Goal: Information Seeking & Learning: Learn about a topic

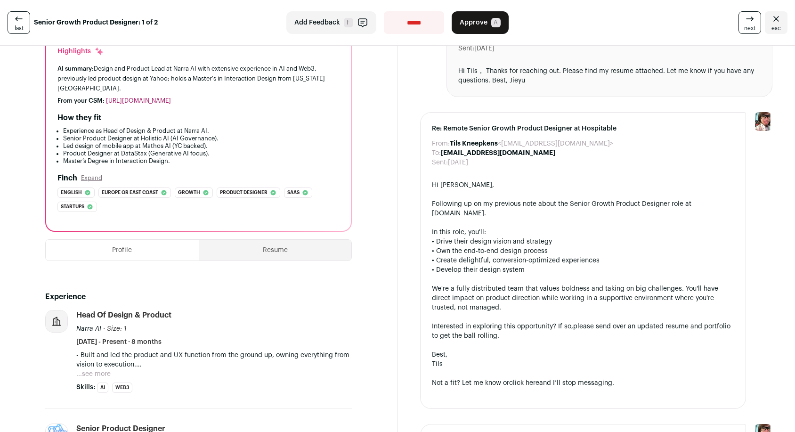
scroll to position [158, 0]
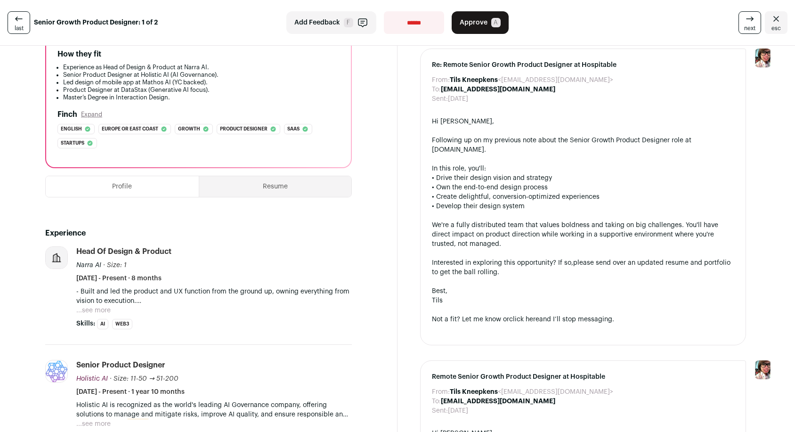
click at [63, 252] on img at bounding box center [57, 258] width 22 height 22
click at [97, 309] on button "...see more" at bounding box center [93, 310] width 34 height 9
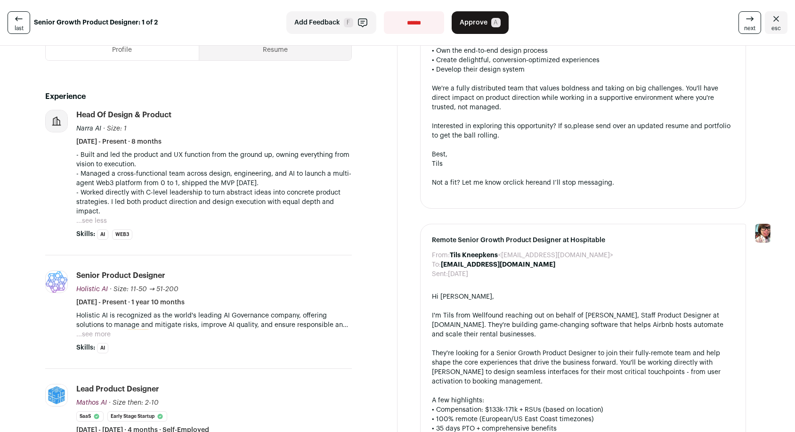
scroll to position [295, 0]
click at [93, 328] on p "Holistic AI is recognized as the world's leading AI Governance company, offerin…" at bounding box center [213, 319] width 275 height 19
click at [94, 331] on button "...see more" at bounding box center [93, 333] width 34 height 9
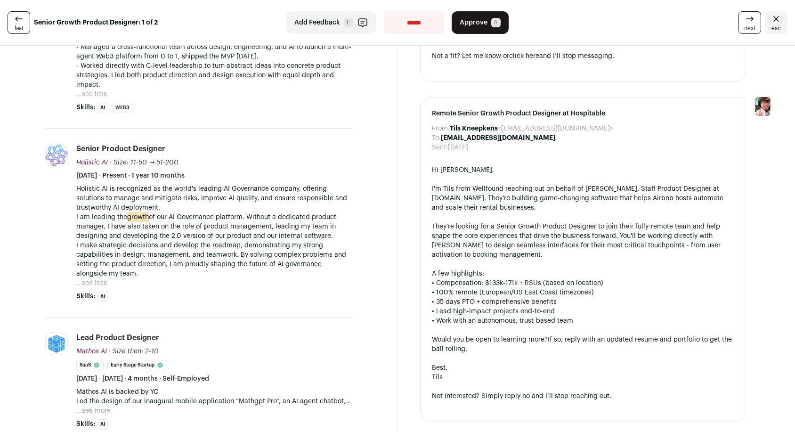
scroll to position [442, 0]
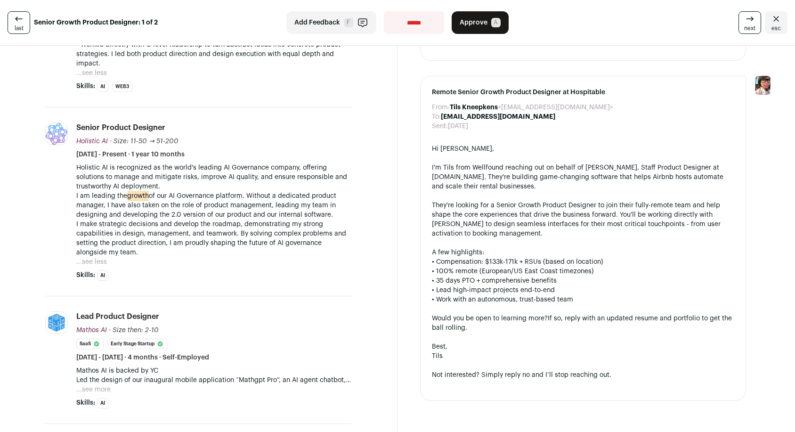
click at [280, 257] on p "I make strategic decisions and develop the roadmap, demonstrating my strong cap…" at bounding box center [213, 238] width 275 height 38
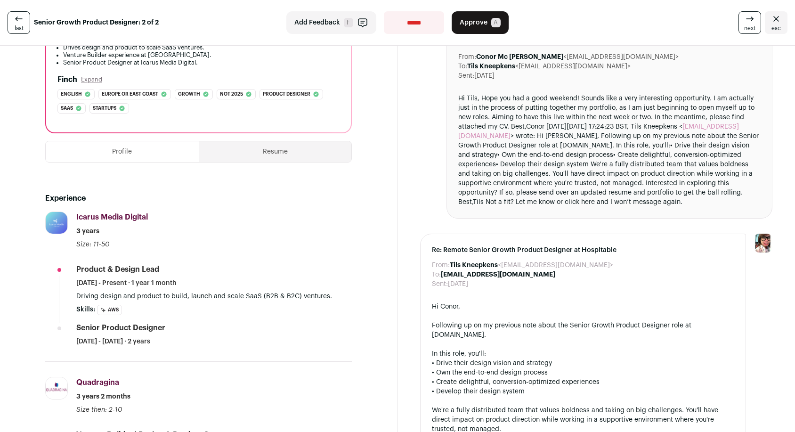
scroll to position [214, 0]
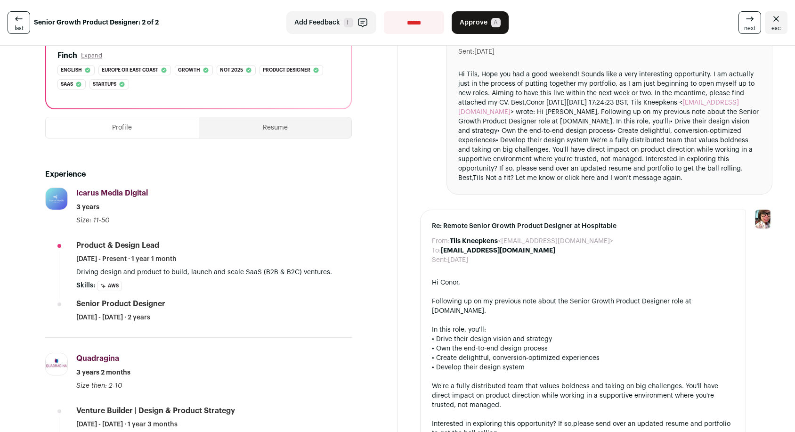
click at [158, 128] on button "Profile" at bounding box center [122, 127] width 153 height 21
click at [258, 126] on button "Resume" at bounding box center [275, 127] width 153 height 21
